Goal: Task Accomplishment & Management: Complete application form

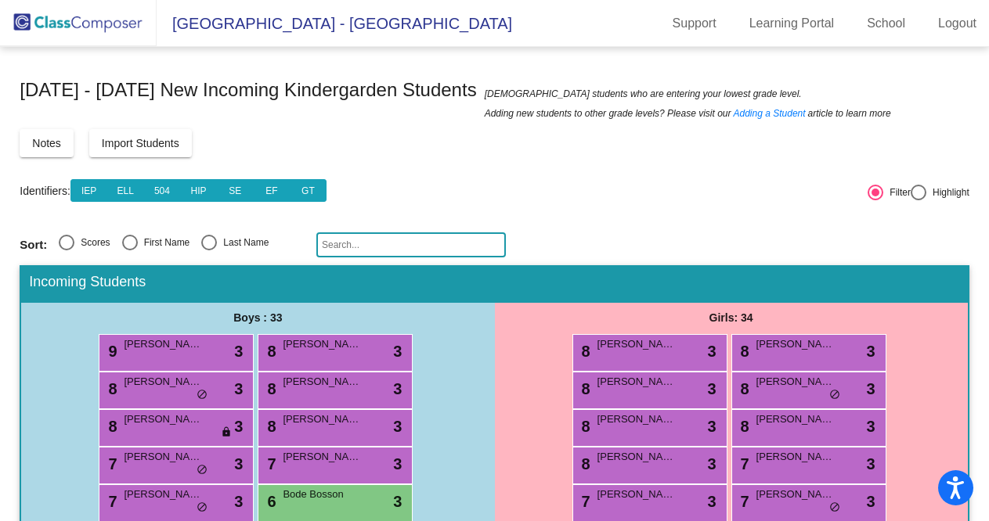
scroll to position [53, 0]
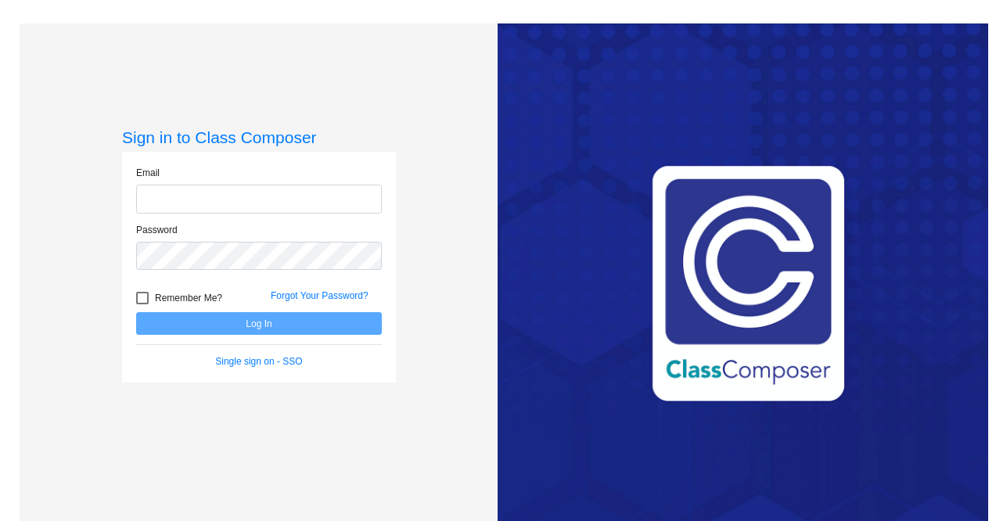
type input "[EMAIL_ADDRESS][DOMAIN_NAME]"
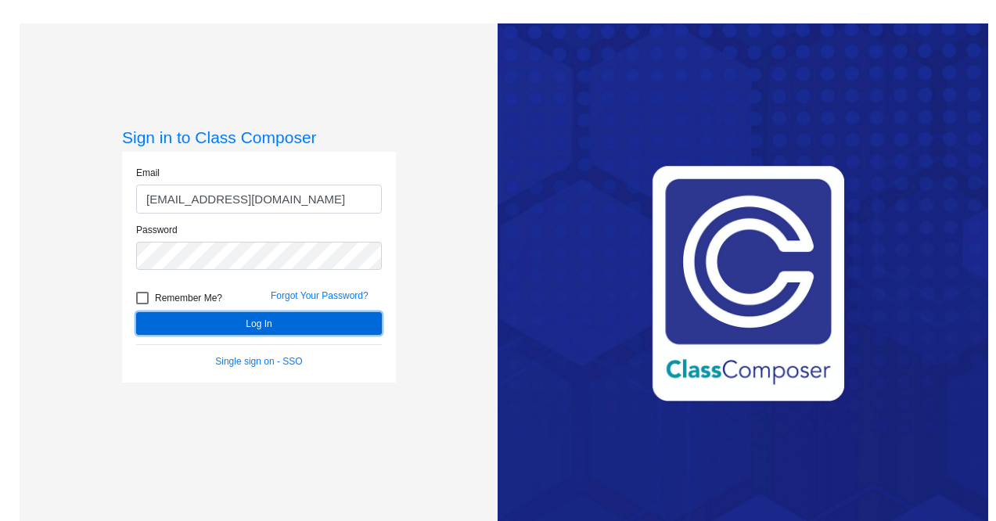
click at [312, 319] on button "Log In" at bounding box center [259, 323] width 246 height 23
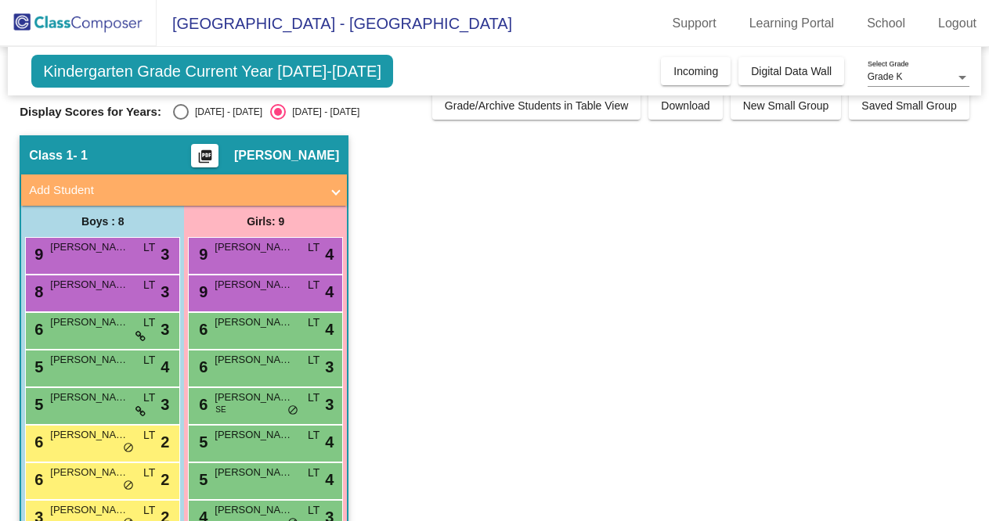
scroll to position [18, 0]
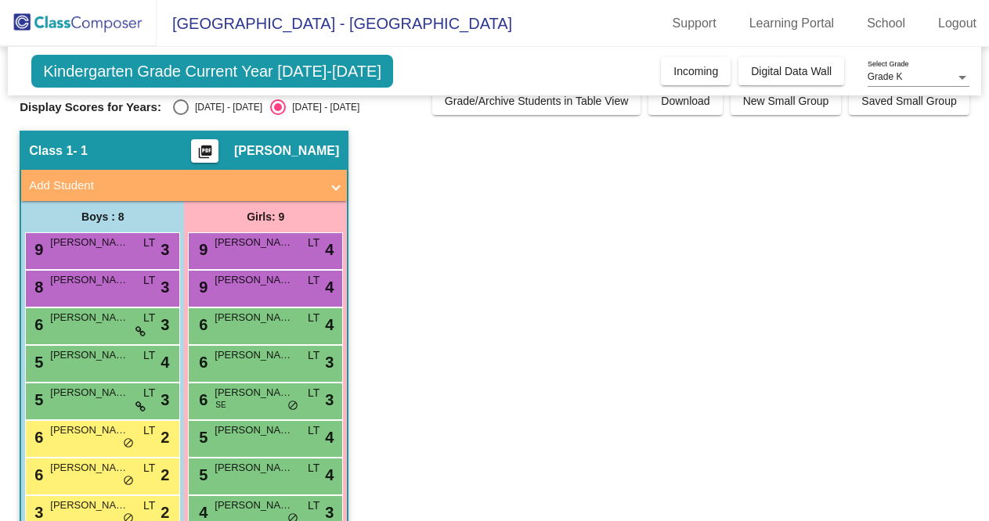
click at [738, 73] on button "Digital Data Wall" at bounding box center [791, 71] width 106 height 28
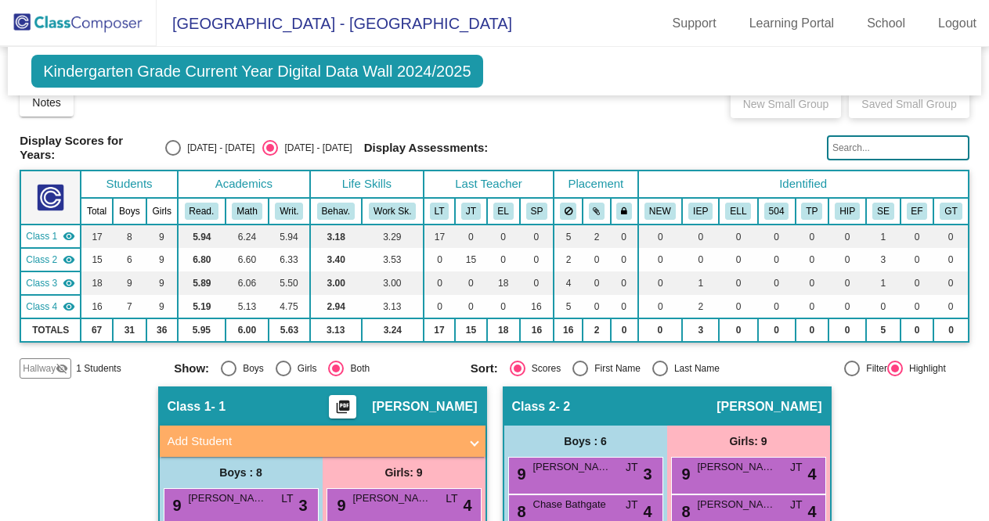
click at [278, 32] on span "[GEOGRAPHIC_DATA] - [GEOGRAPHIC_DATA]" at bounding box center [334, 23] width 355 height 25
click at [38, 18] on img at bounding box center [78, 23] width 157 height 46
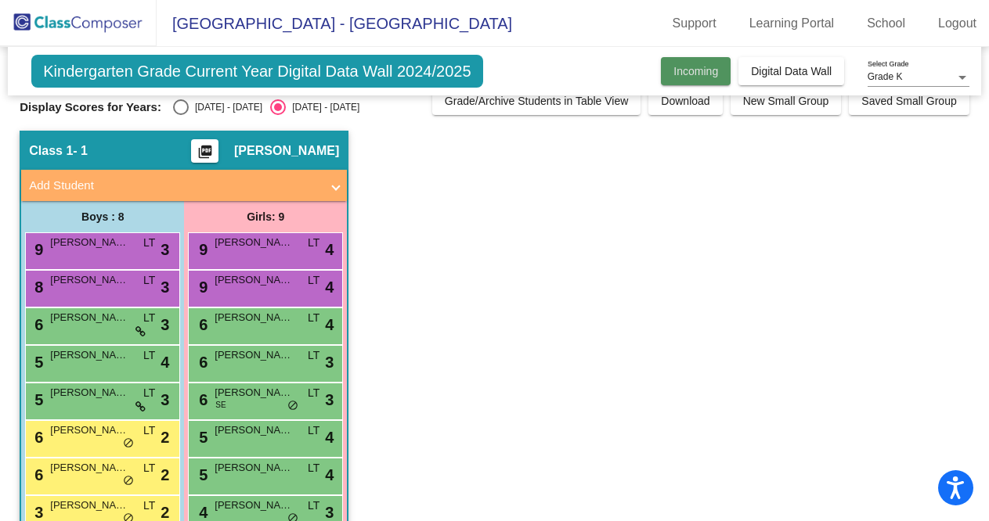
click at [697, 70] on span "Incoming" at bounding box center [695, 71] width 45 height 13
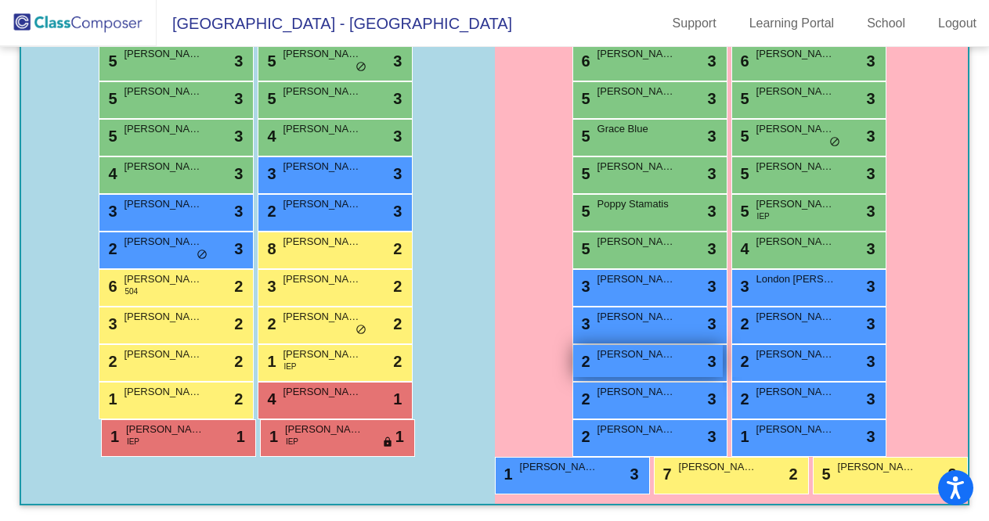
scroll to position [572, 0]
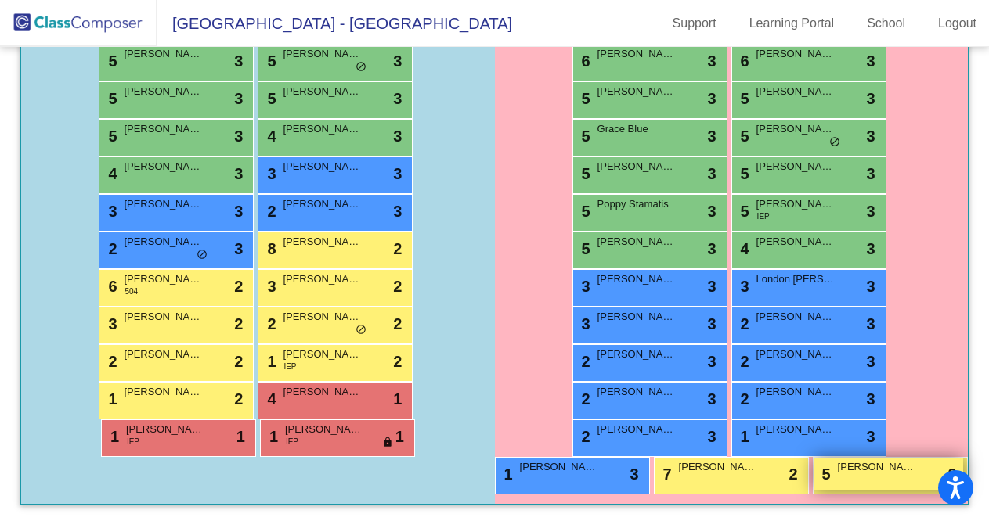
click at [813, 490] on div "5 [PERSON_NAME] lock do_not_disturb_alt 2" at bounding box center [887, 474] width 149 height 32
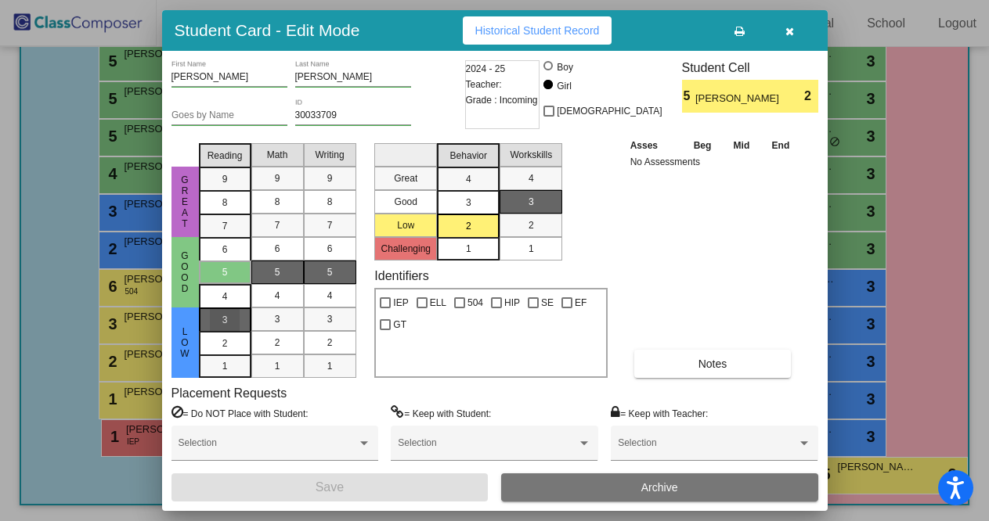
click at [237, 326] on div "3" at bounding box center [225, 319] width 31 height 23
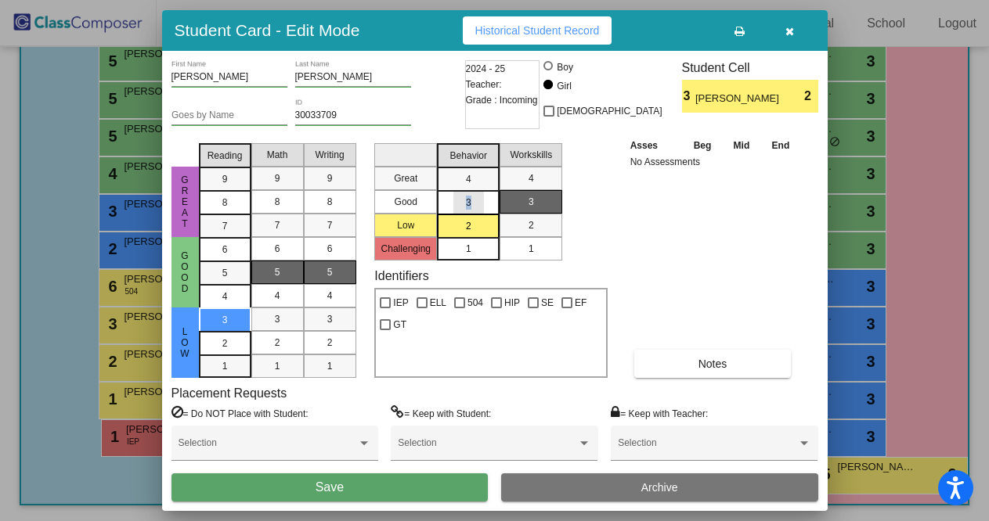
click at [468, 186] on span "3" at bounding box center [468, 179] width 5 height 14
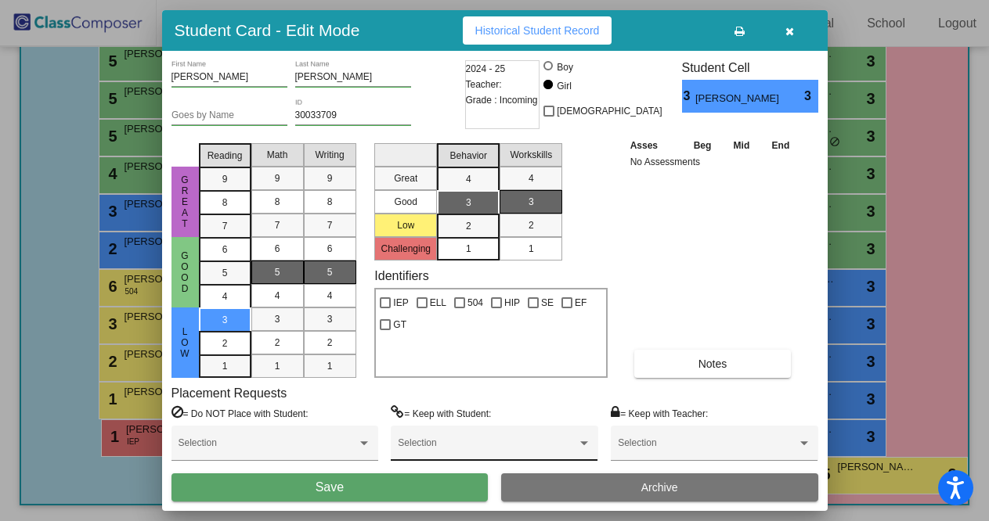
click at [525, 448] on span at bounding box center [487, 448] width 178 height 11
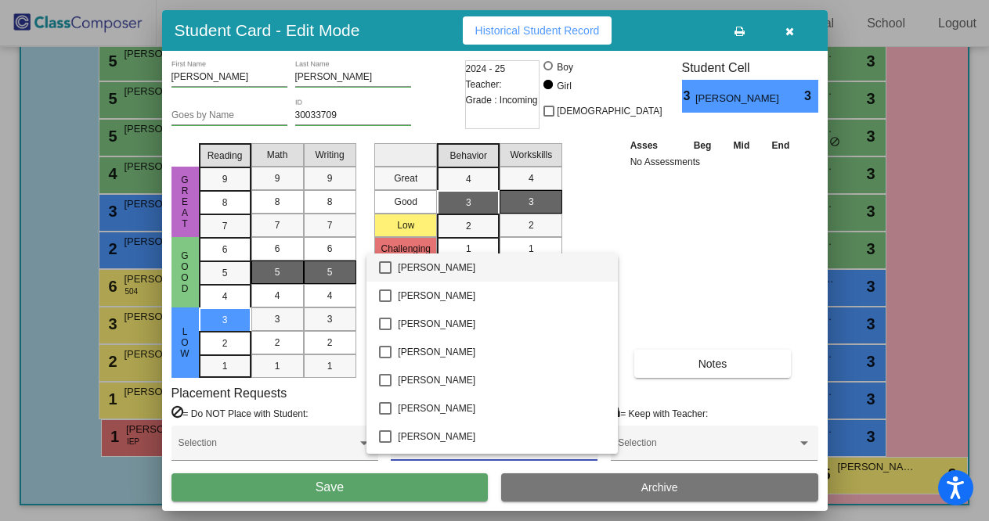
click at [326, 414] on div at bounding box center [494, 260] width 989 height 521
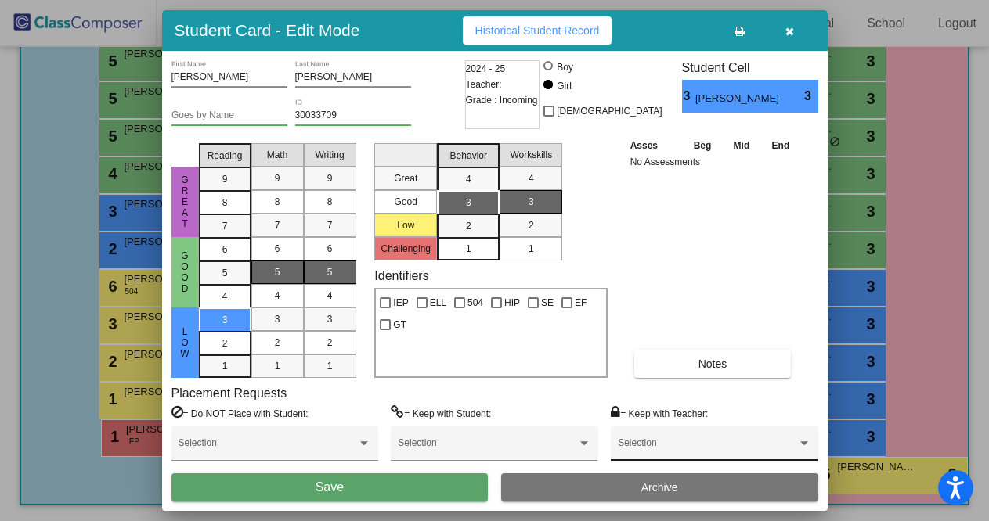
click at [699, 438] on div "Selection" at bounding box center [714, 447] width 193 height 28
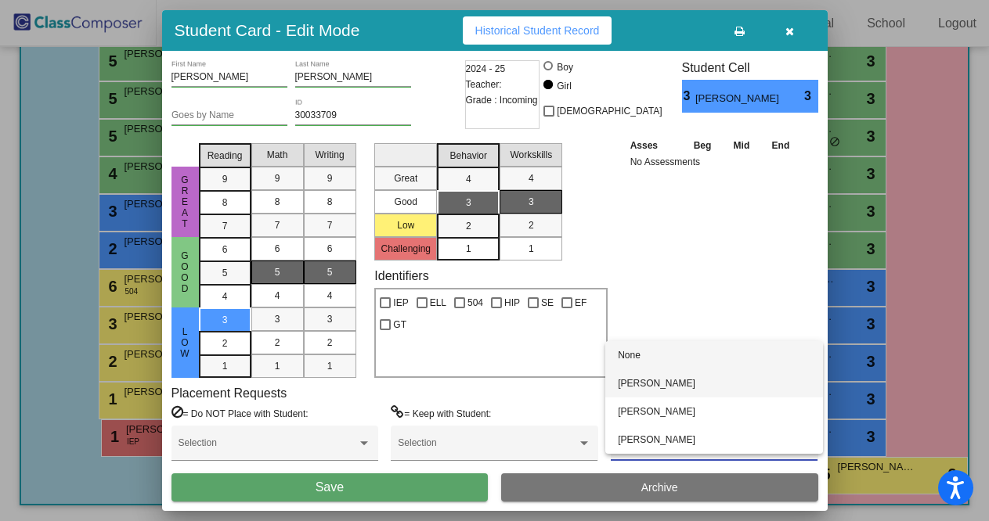
click at [650, 391] on span "[PERSON_NAME]" at bounding box center [714, 383] width 193 height 28
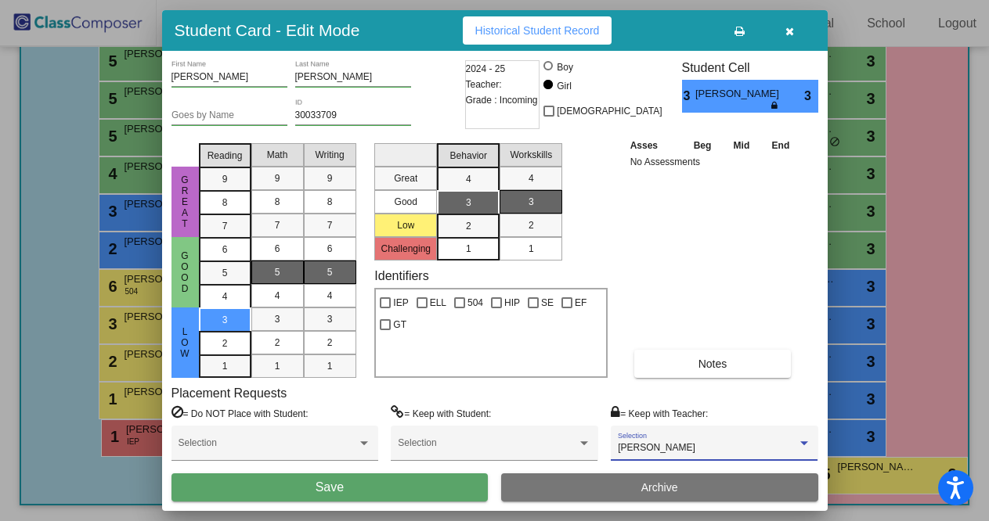
click at [434, 513] on div at bounding box center [494, 260] width 989 height 521
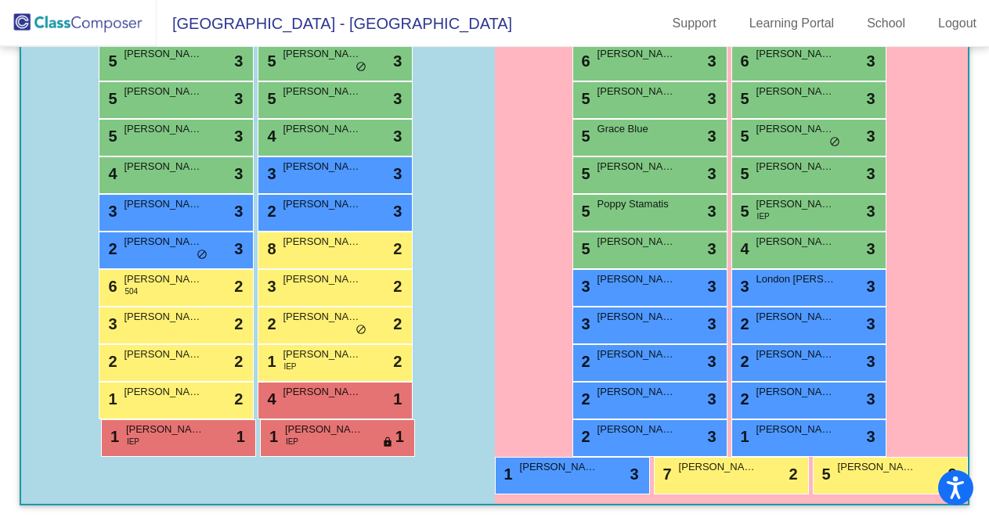
click at [434, 484] on div "Boys : 36 9 [PERSON_NAME] lock do_not_disturb_alt 3 8 [PERSON_NAME] lock do_not…" at bounding box center [257, 127] width 473 height 754
click at [813, 490] on div "5 [PERSON_NAME] lock do_not_disturb_alt 2" at bounding box center [887, 474] width 149 height 32
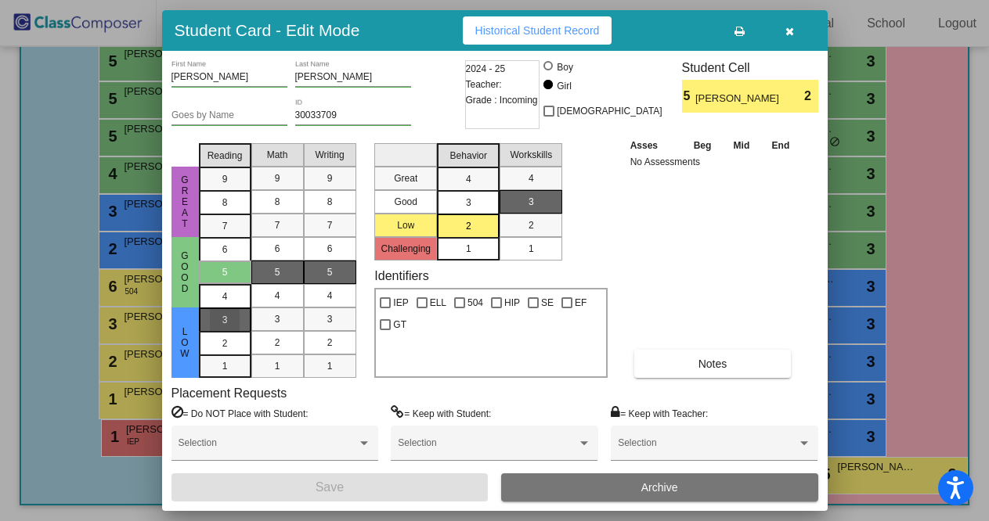
click at [229, 319] on div "3" at bounding box center [225, 319] width 31 height 23
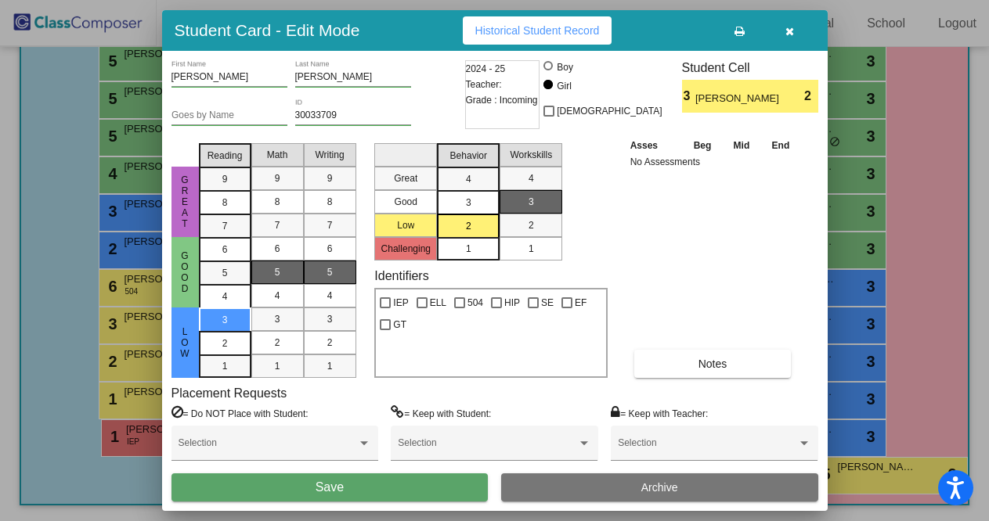
click at [462, 191] on div "3" at bounding box center [468, 178] width 31 height 23
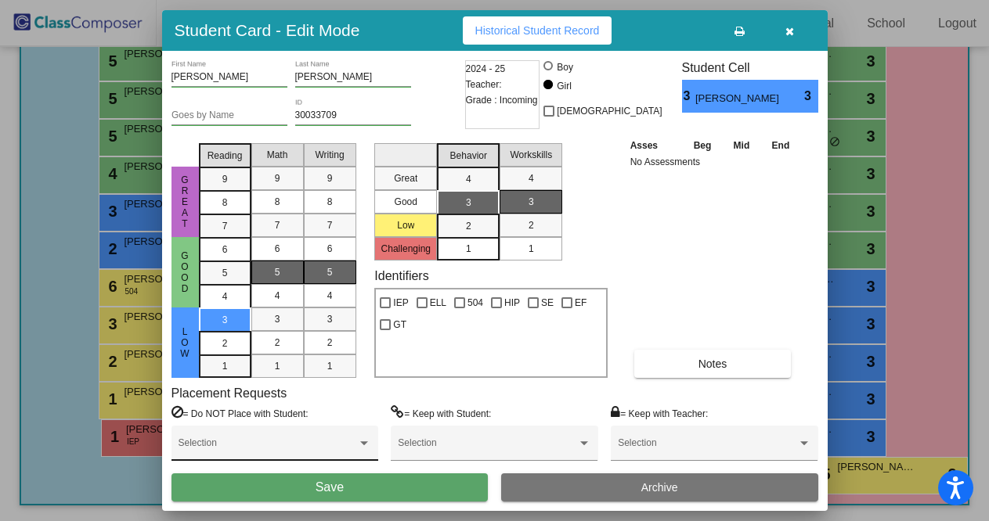
click at [260, 442] on div "Selection" at bounding box center [274, 447] width 193 height 28
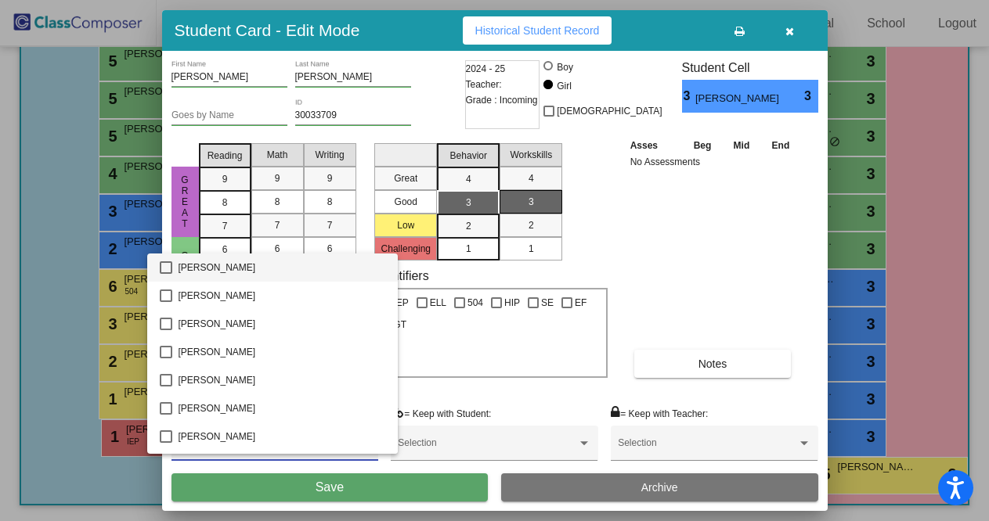
click at [448, 395] on div at bounding box center [494, 260] width 989 height 521
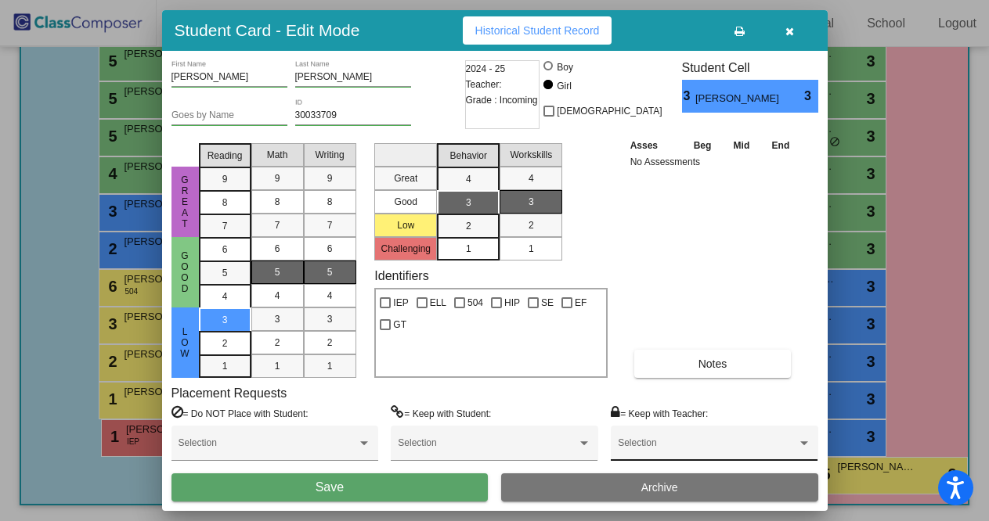
click at [643, 437] on div "Selection" at bounding box center [714, 447] width 193 height 28
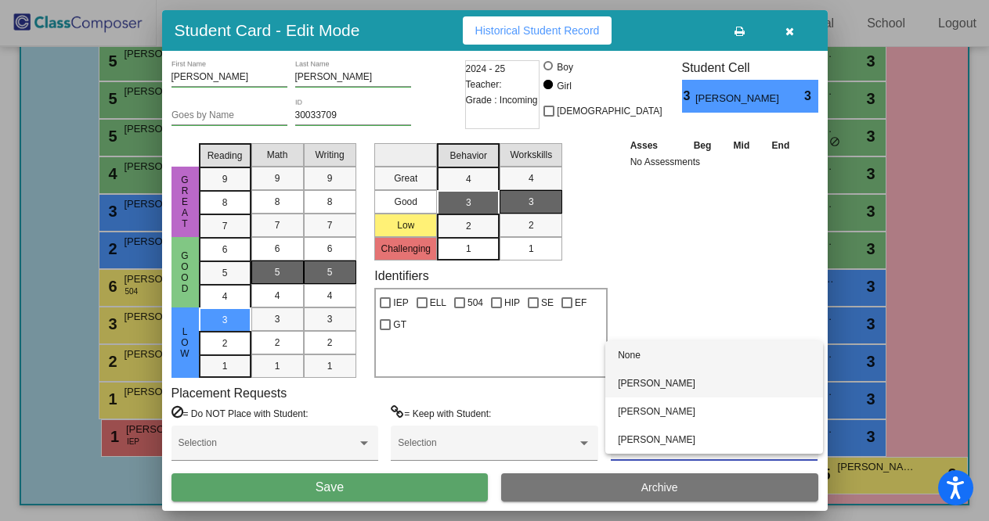
click at [650, 391] on span "[PERSON_NAME]" at bounding box center [714, 383] width 193 height 28
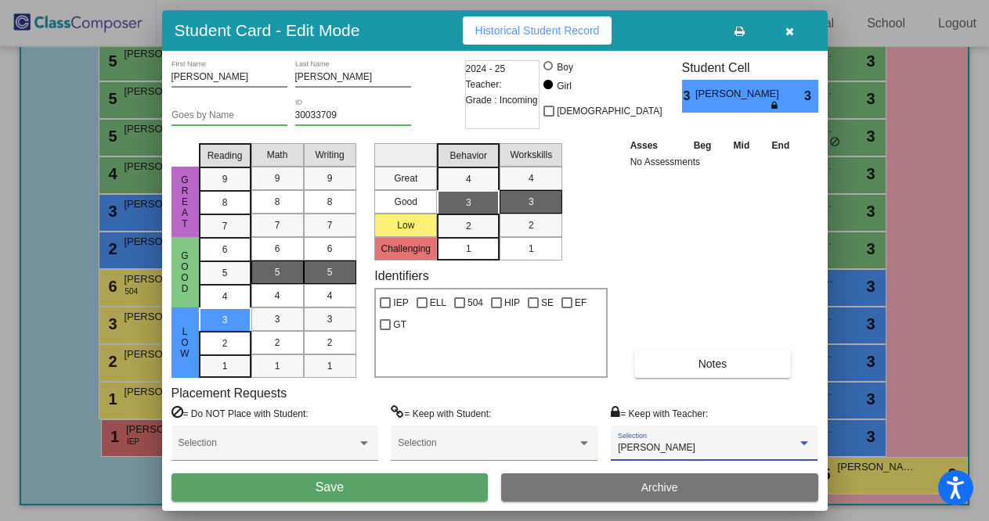
click at [380, 496] on button "Save" at bounding box center [329, 488] width 317 height 28
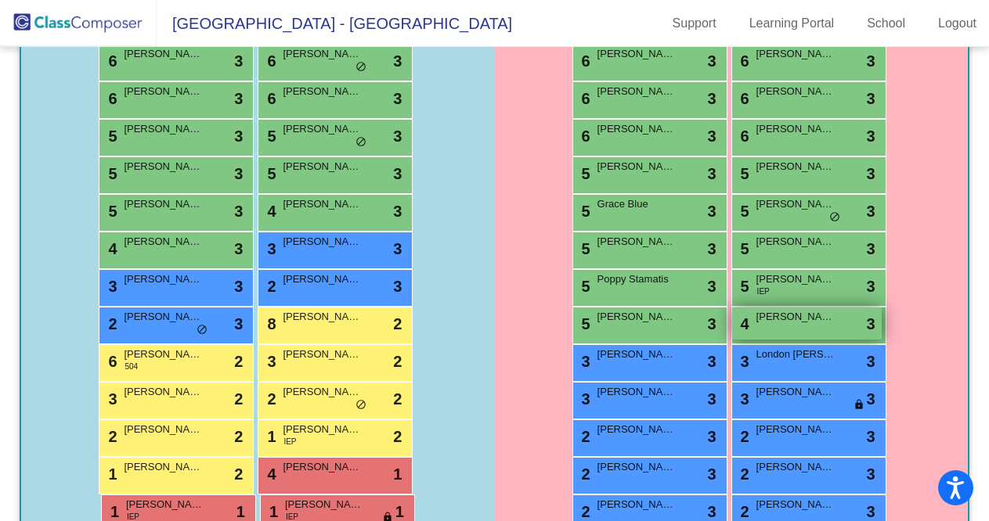
scroll to position [470, 0]
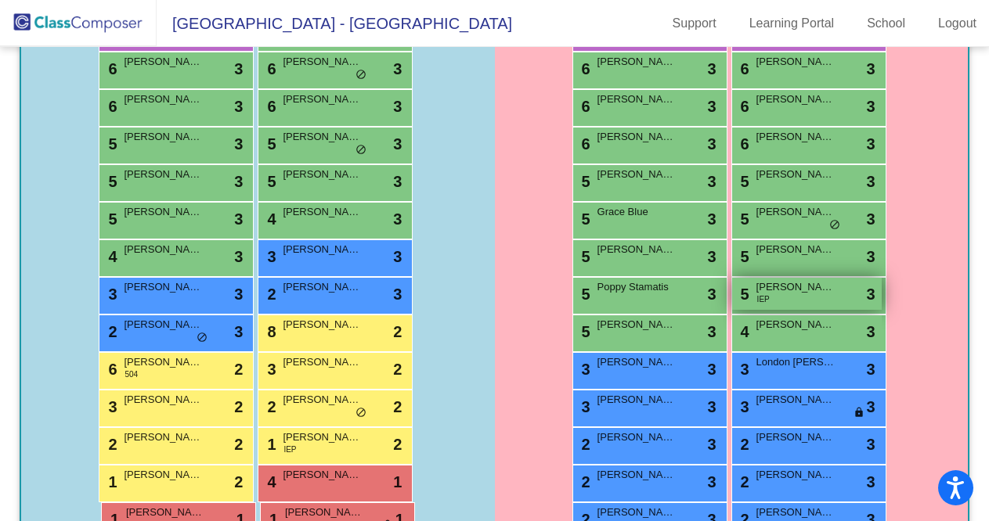
click at [772, 300] on div "5 [PERSON_NAME] IEP lock do_not_disturb_alt 3" at bounding box center [806, 294] width 149 height 32
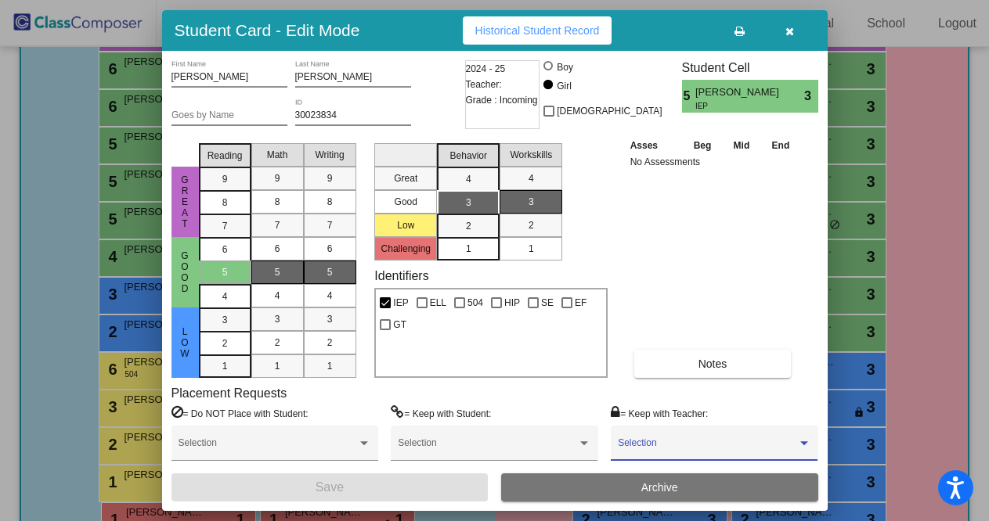
click at [664, 443] on span at bounding box center [707, 448] width 178 height 11
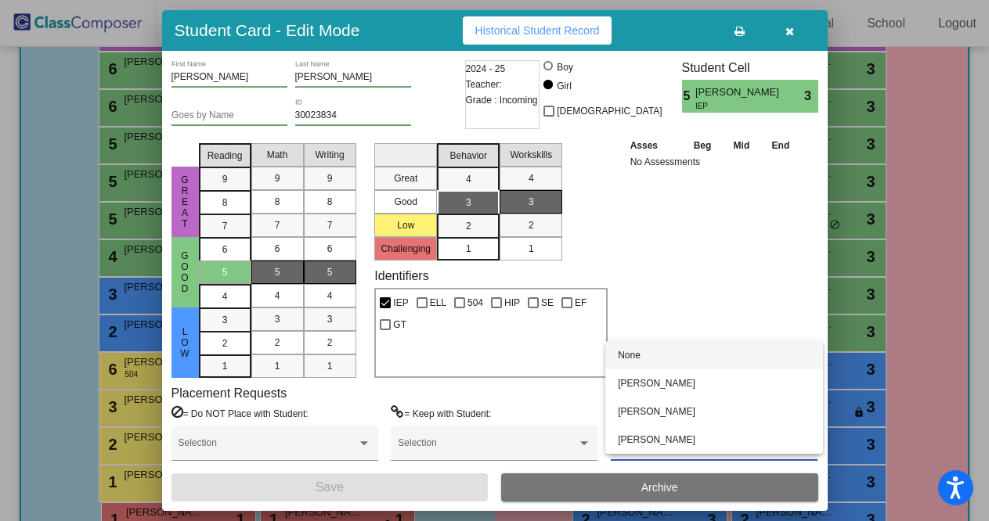
click at [708, 284] on div at bounding box center [494, 260] width 989 height 521
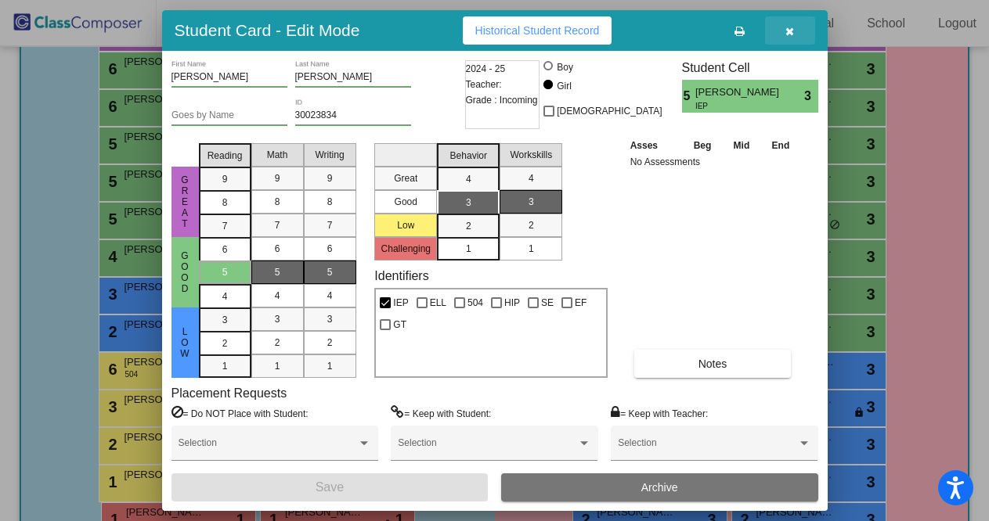
click at [790, 34] on icon "button" at bounding box center [789, 31] width 9 height 11
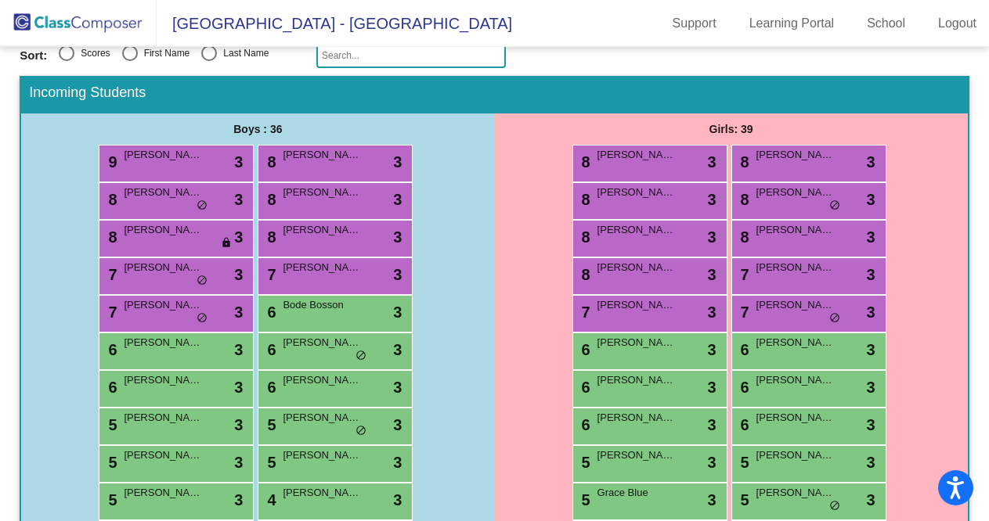
scroll to position [196, 0]
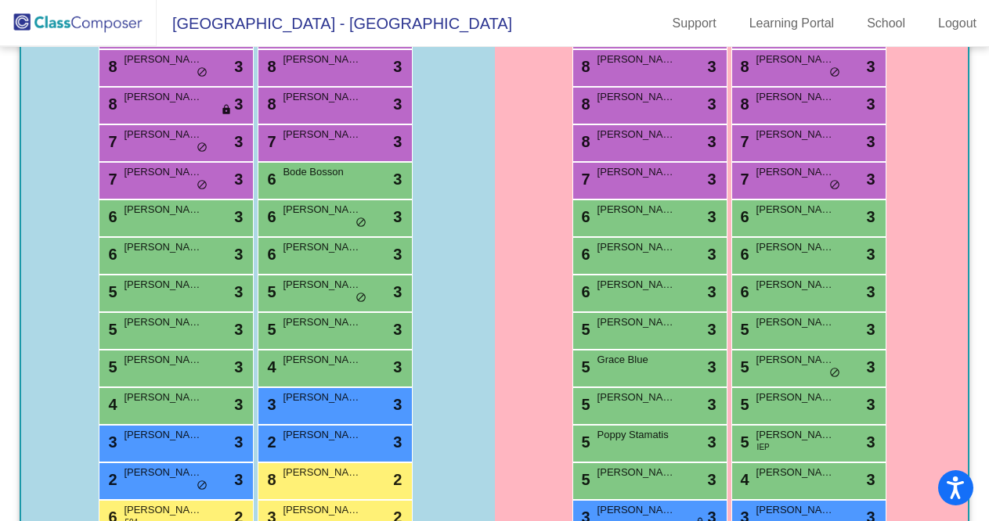
scroll to position [308, 0]
